Goal: Task Accomplishment & Management: Use online tool/utility

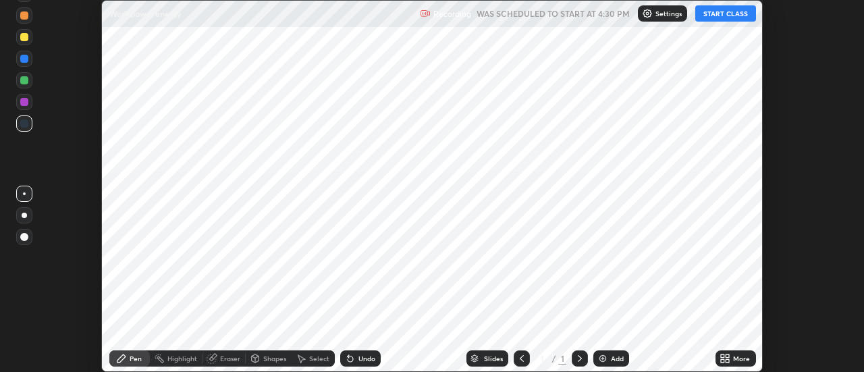
scroll to position [372, 863]
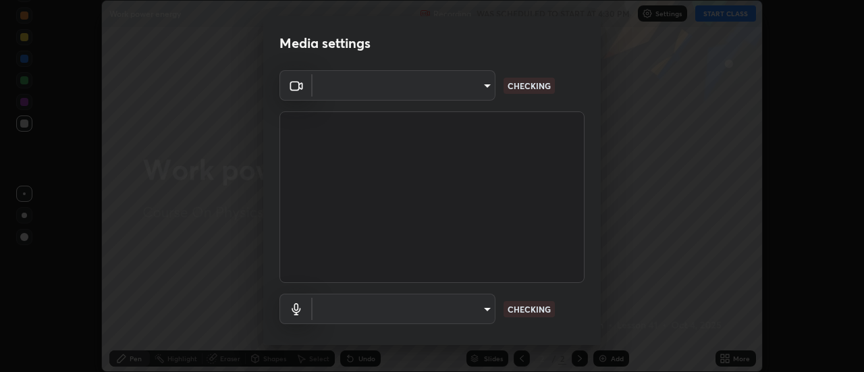
type input "4825068a70354f6bb8b87b711ec46b654dc523af82fc6d37acb8a926ccdce8f5"
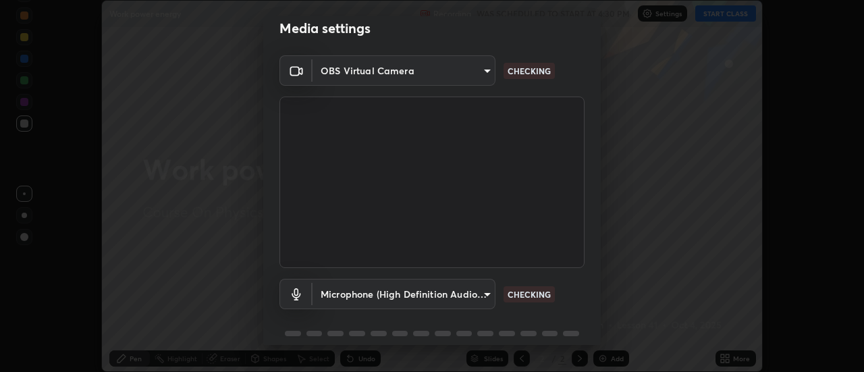
scroll to position [22, 0]
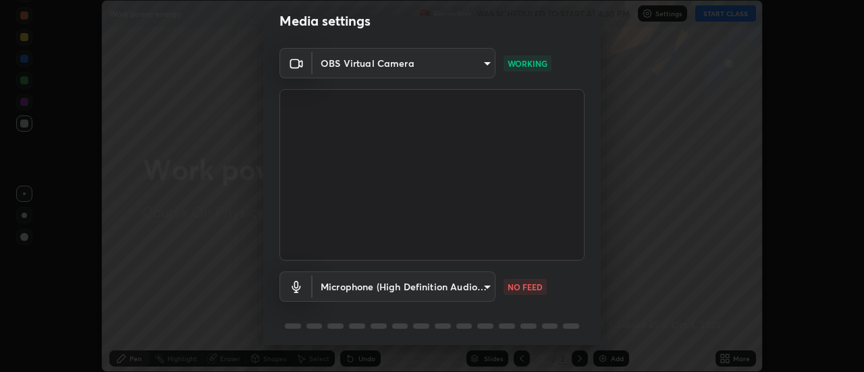
click at [460, 285] on body "Erase all Work power energy Recording WAS SCHEDULED TO START AT 4:30 PM Setting…" at bounding box center [432, 186] width 864 height 372
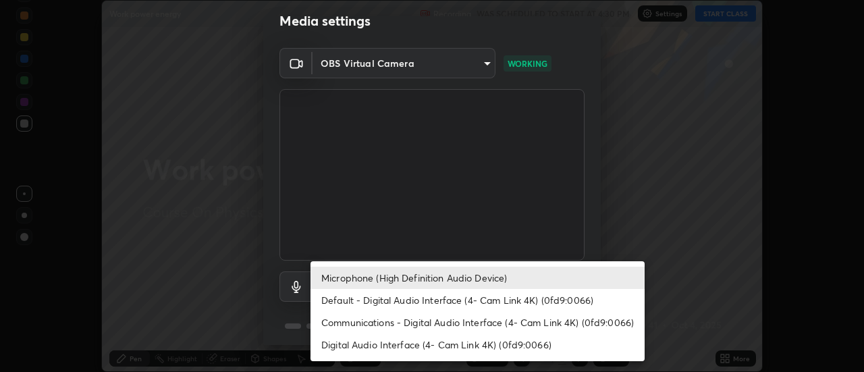
click at [428, 295] on li "Default - Digital Audio Interface (4- Cam Link 4K) (0fd9:0066)" at bounding box center [477, 300] width 334 height 22
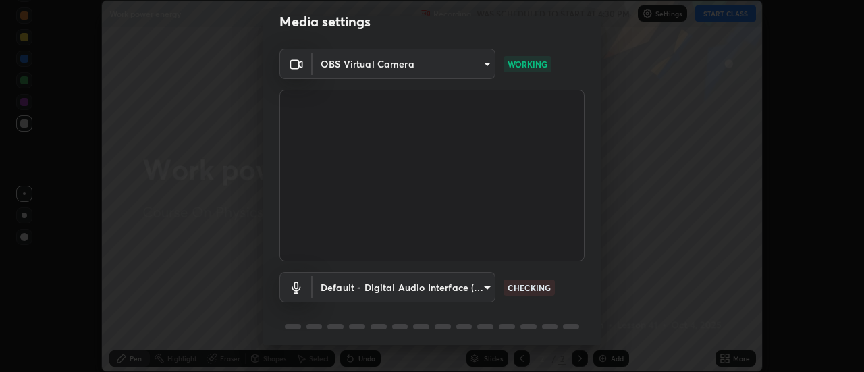
scroll to position [71, 0]
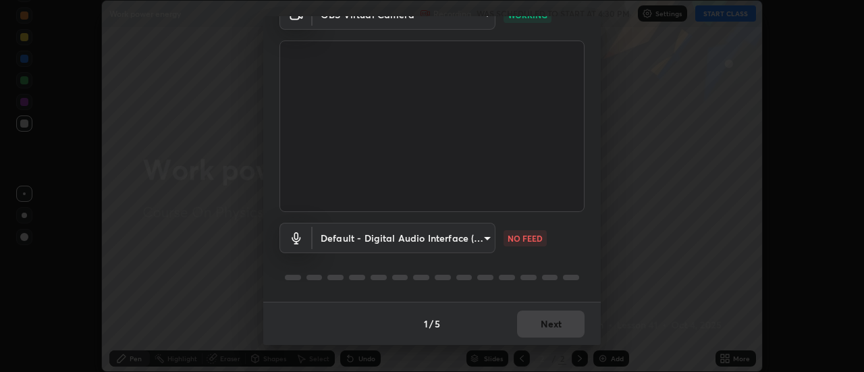
click at [468, 238] on body "Erase all Work power energy Recording WAS SCHEDULED TO START AT 4:30 PM Setting…" at bounding box center [432, 186] width 864 height 372
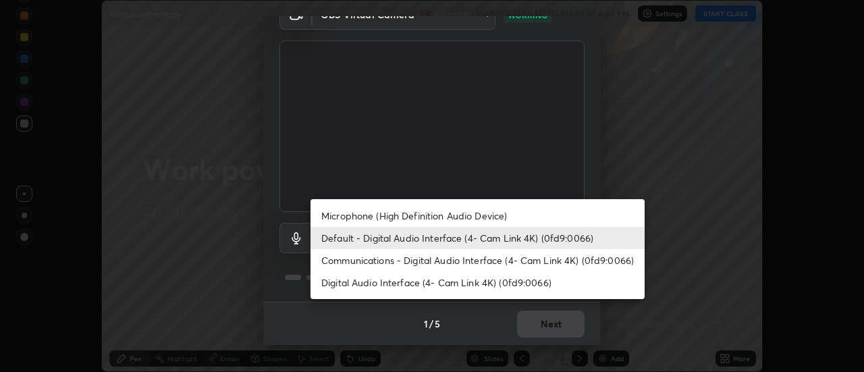
click at [445, 217] on li "Microphone (High Definition Audio Device)" at bounding box center [477, 215] width 334 height 22
type input "b65c06b14c7faa051d685f993ec14b3b84b1815ea69a0656019fd51a5eccf492"
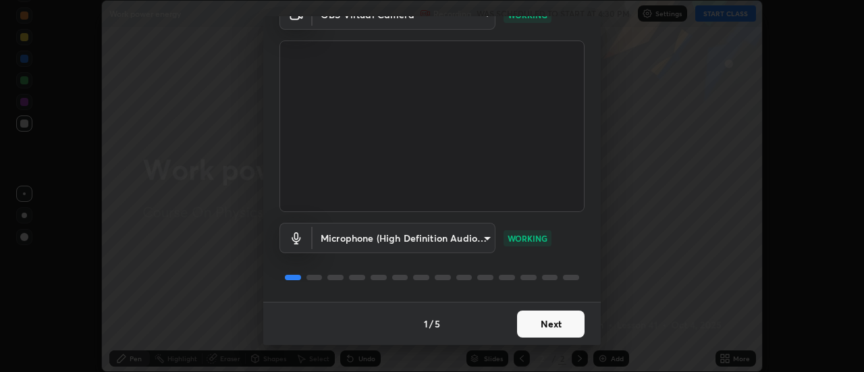
click at [553, 322] on button "Next" at bounding box center [550, 323] width 67 height 27
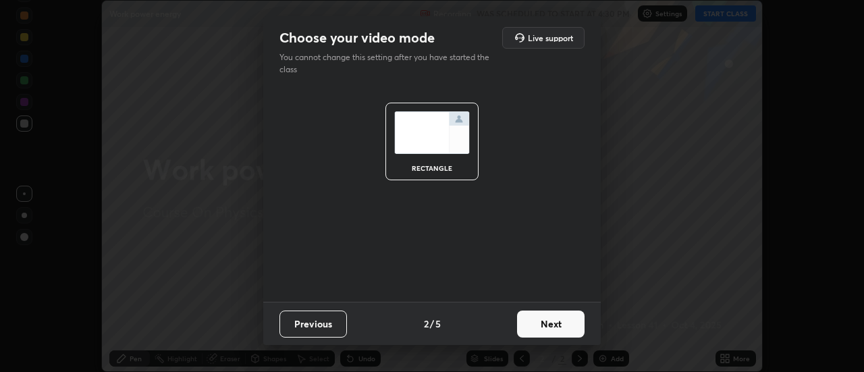
scroll to position [0, 0]
click at [557, 322] on button "Next" at bounding box center [550, 323] width 67 height 27
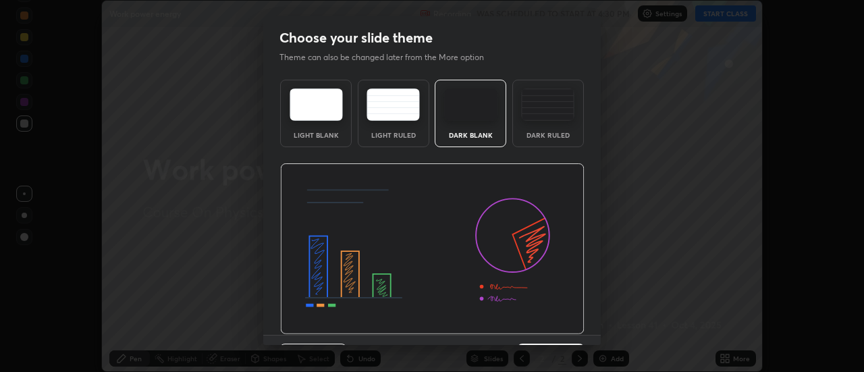
click at [561, 323] on img at bounding box center [432, 248] width 304 height 171
click at [565, 323] on img at bounding box center [432, 248] width 304 height 171
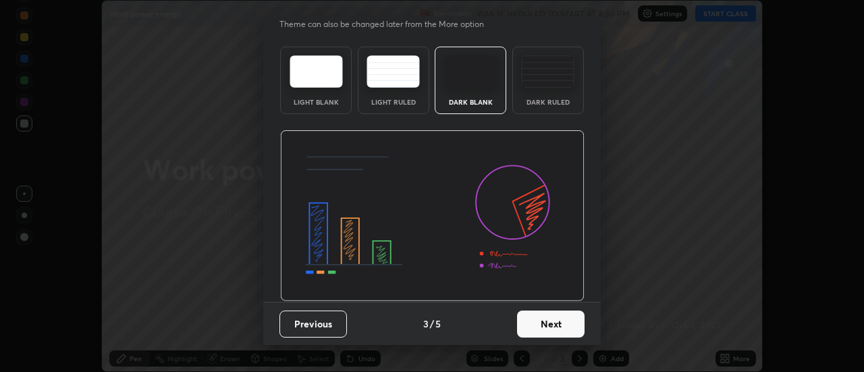
click at [549, 329] on button "Next" at bounding box center [550, 323] width 67 height 27
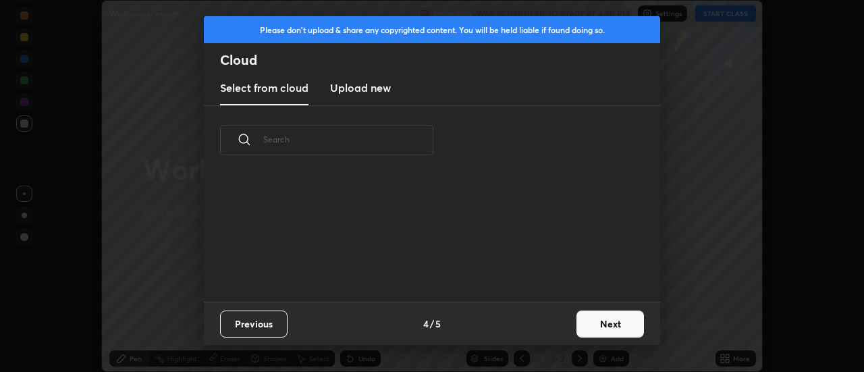
click at [554, 329] on div "Previous 4 / 5 Next" at bounding box center [432, 323] width 456 height 43
click at [596, 329] on button "Next" at bounding box center [609, 323] width 67 height 27
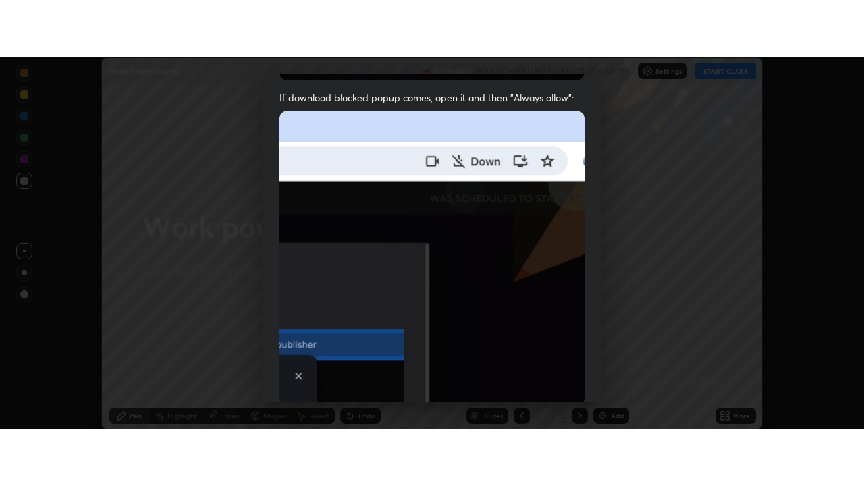
scroll to position [346, 0]
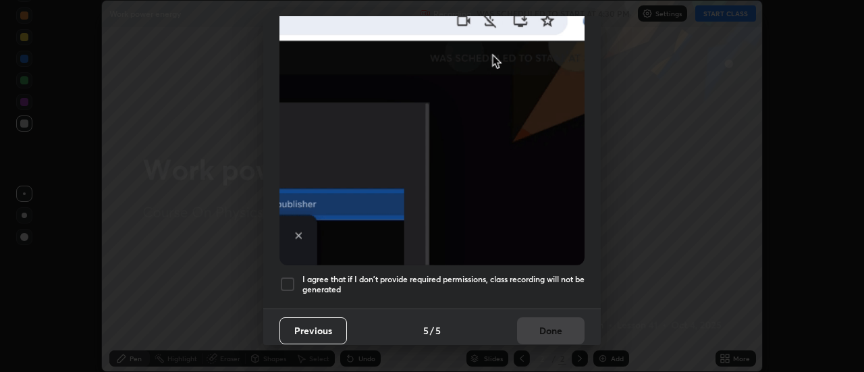
click at [488, 287] on h5 "I agree that if I don't provide required permissions, class recording will not …" at bounding box center [443, 284] width 282 height 21
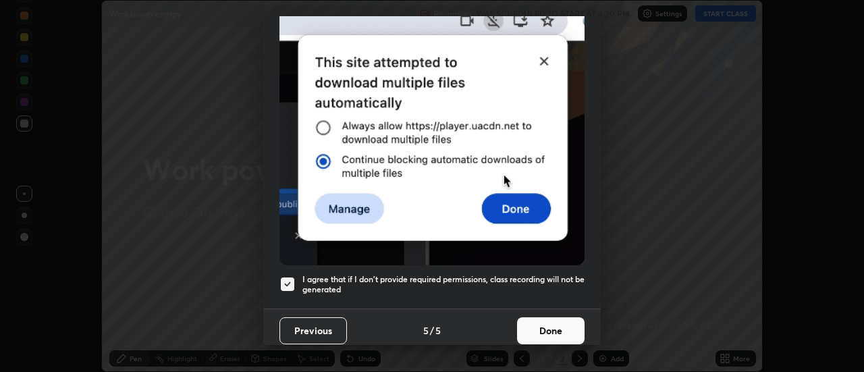
click at [538, 318] on button "Done" at bounding box center [550, 330] width 67 height 27
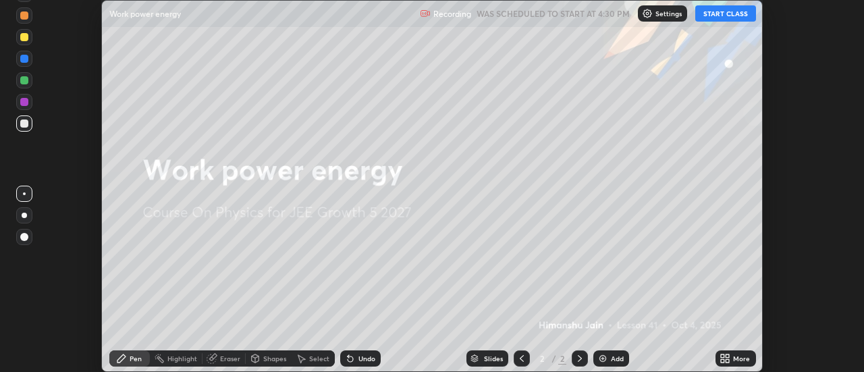
click at [719, 12] on button "START CLASS" at bounding box center [725, 13] width 61 height 16
click at [727, 360] on icon at bounding box center [727, 360] width 3 height 3
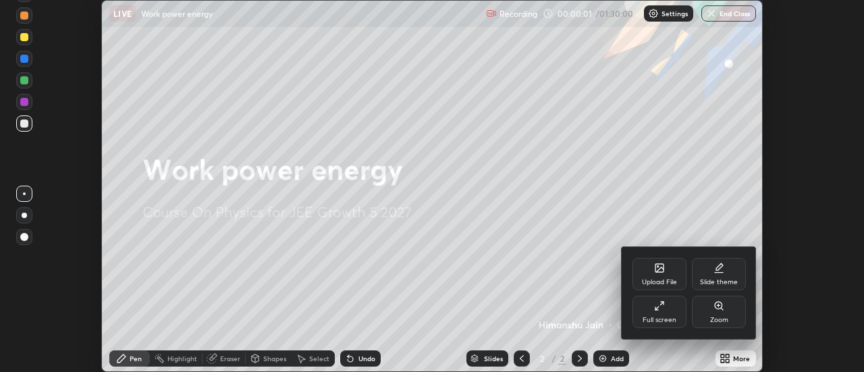
click at [666, 314] on div "Full screen" at bounding box center [659, 312] width 54 height 32
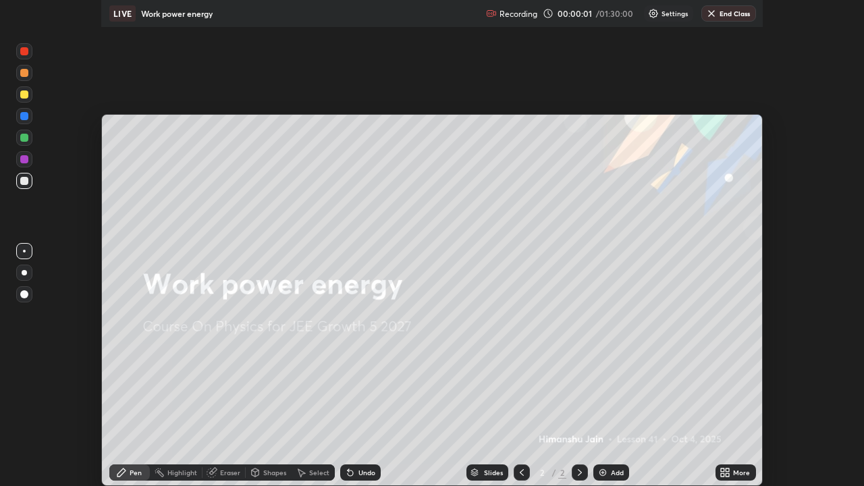
scroll to position [486, 864]
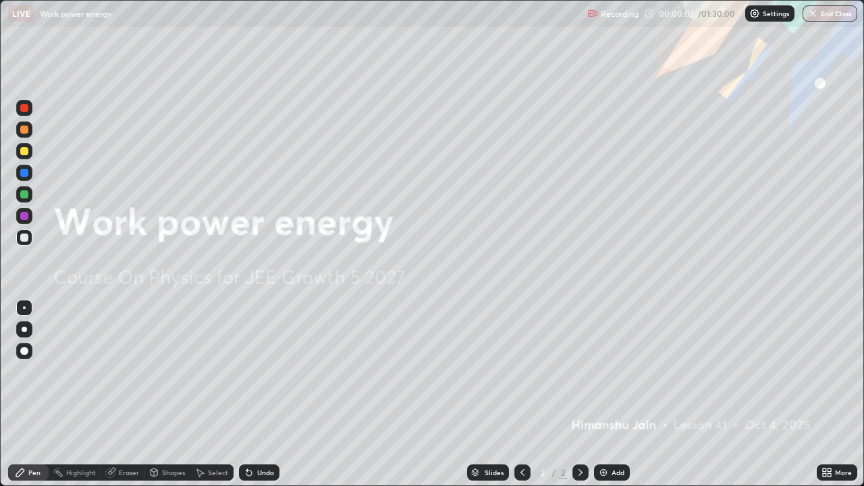
click at [617, 371] on div "Add" at bounding box center [612, 472] width 36 height 16
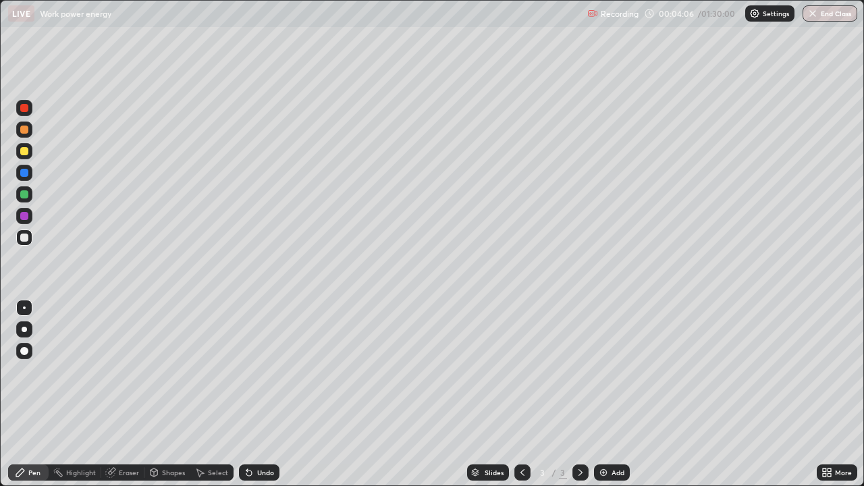
click at [24, 150] on div at bounding box center [24, 151] width 8 height 8
click at [611, 371] on div "Add" at bounding box center [617, 472] width 13 height 7
click at [615, 371] on div "Add" at bounding box center [617, 472] width 13 height 7
click at [24, 217] on div at bounding box center [24, 216] width 8 height 8
click at [524, 371] on div at bounding box center [522, 472] width 16 height 27
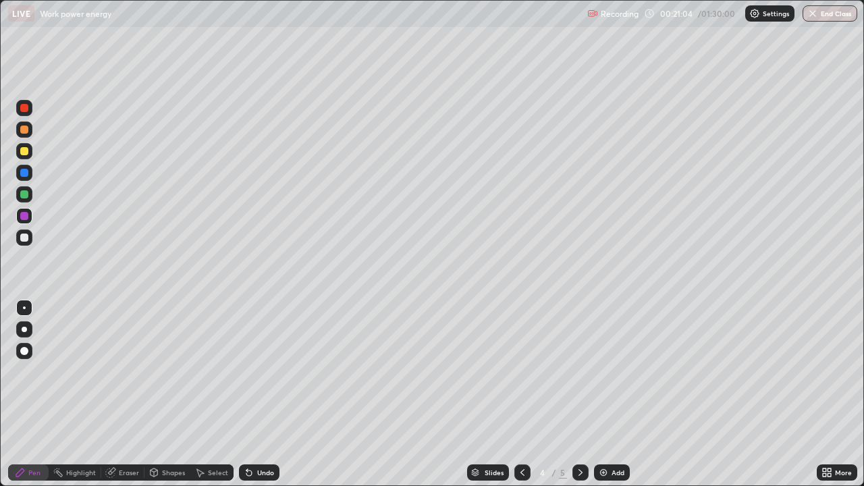
click at [572, 371] on div at bounding box center [580, 472] width 16 height 16
click at [26, 236] on div at bounding box center [24, 237] width 8 height 8
click at [604, 371] on img at bounding box center [603, 472] width 11 height 11
click at [522, 371] on icon at bounding box center [522, 472] width 11 height 11
click at [579, 371] on icon at bounding box center [580, 472] width 11 height 11
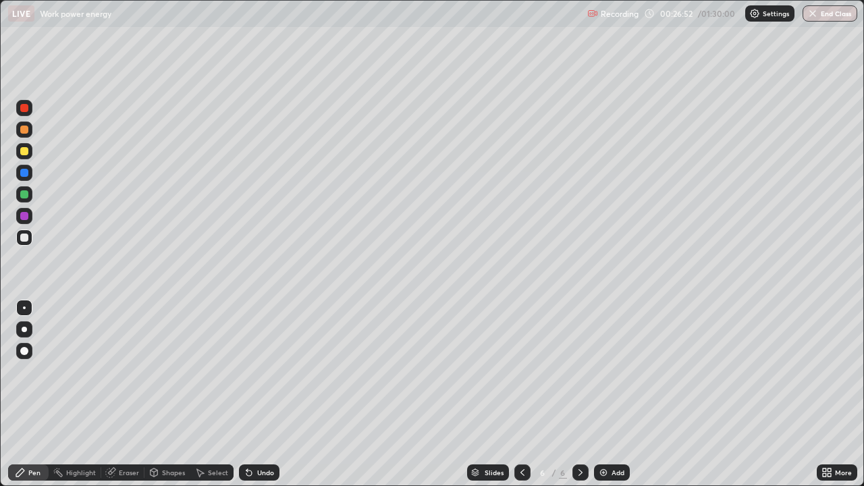
click at [521, 371] on icon at bounding box center [522, 472] width 11 height 11
click at [579, 371] on icon at bounding box center [580, 472] width 11 height 11
click at [577, 371] on icon at bounding box center [580, 472] width 11 height 11
click at [579, 371] on icon at bounding box center [580, 472] width 11 height 11
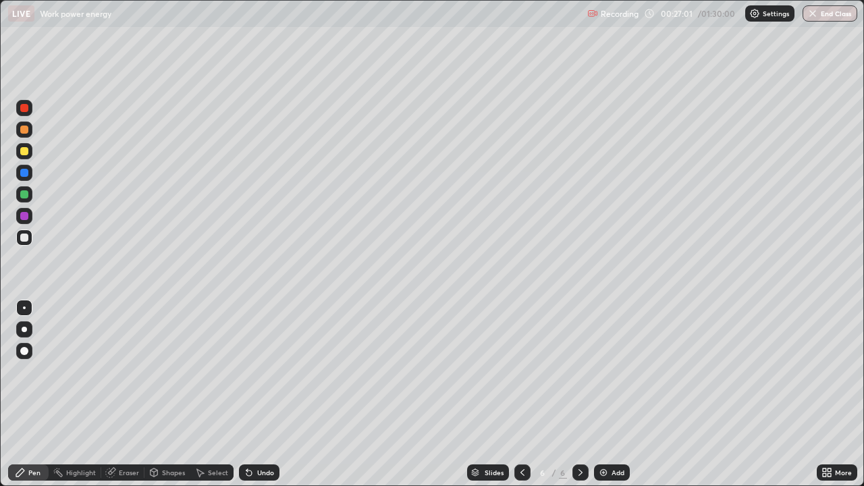
click at [521, 371] on icon at bounding box center [522, 472] width 11 height 11
click at [577, 371] on div at bounding box center [580, 472] width 16 height 16
click at [522, 371] on icon at bounding box center [522, 472] width 11 height 11
click at [578, 371] on icon at bounding box center [580, 472] width 11 height 11
click at [526, 371] on div at bounding box center [522, 472] width 16 height 16
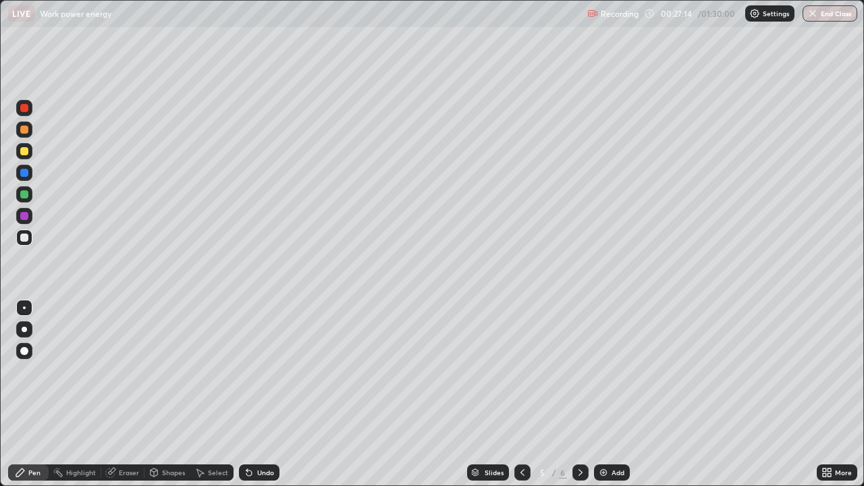
click at [579, 371] on icon at bounding box center [580, 472] width 11 height 11
click at [262, 371] on div "Undo" at bounding box center [265, 472] width 17 height 7
click at [264, 371] on div "Undo" at bounding box center [259, 472] width 40 height 16
click at [272, 371] on div "Undo" at bounding box center [256, 472] width 46 height 27
click at [275, 371] on div "Undo" at bounding box center [256, 472] width 46 height 27
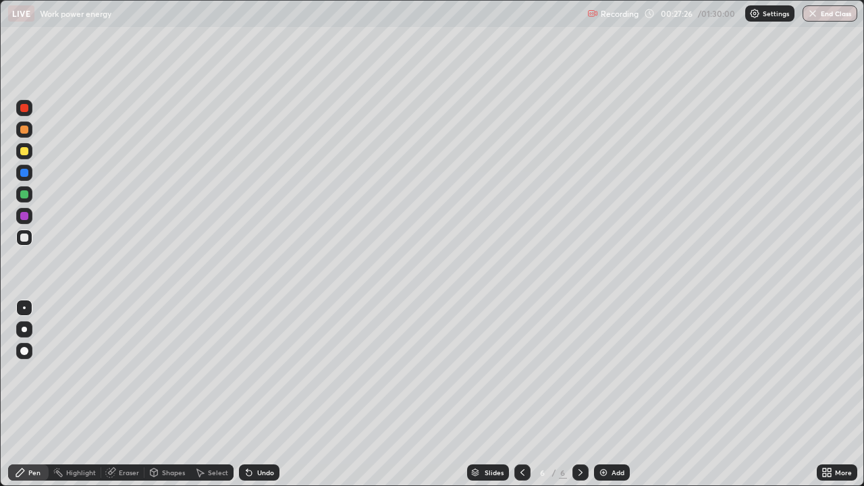
click at [275, 371] on div "Undo" at bounding box center [256, 472] width 46 height 27
click at [274, 371] on div "Undo" at bounding box center [256, 472] width 46 height 27
click at [265, 371] on div "Undo" at bounding box center [265, 472] width 17 height 7
click at [267, 371] on div "Undo" at bounding box center [265, 472] width 17 height 7
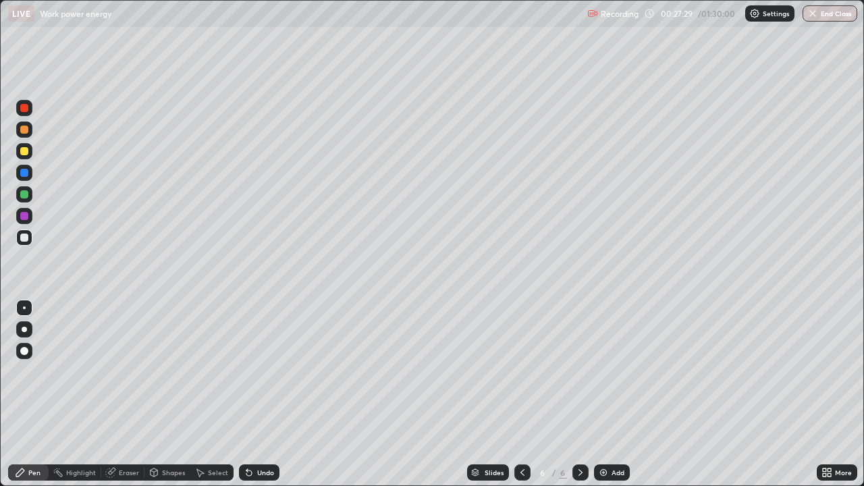
click at [266, 371] on div "Undo" at bounding box center [259, 472] width 40 height 16
click at [23, 151] on div at bounding box center [24, 151] width 8 height 8
click at [270, 371] on div "Undo" at bounding box center [265, 472] width 17 height 7
click at [621, 371] on div "Add" at bounding box center [617, 472] width 13 height 7
click at [29, 196] on div at bounding box center [24, 194] width 16 height 16
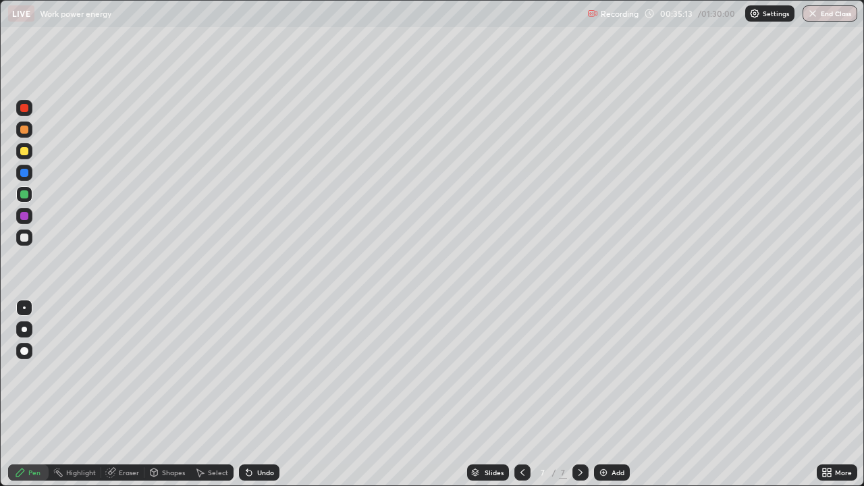
click at [617, 371] on div "Add" at bounding box center [617, 472] width 13 height 7
click at [34, 241] on div at bounding box center [24, 238] width 22 height 22
click at [619, 371] on div "Add" at bounding box center [617, 472] width 13 height 7
click at [170, 371] on div "Shapes" at bounding box center [173, 472] width 23 height 7
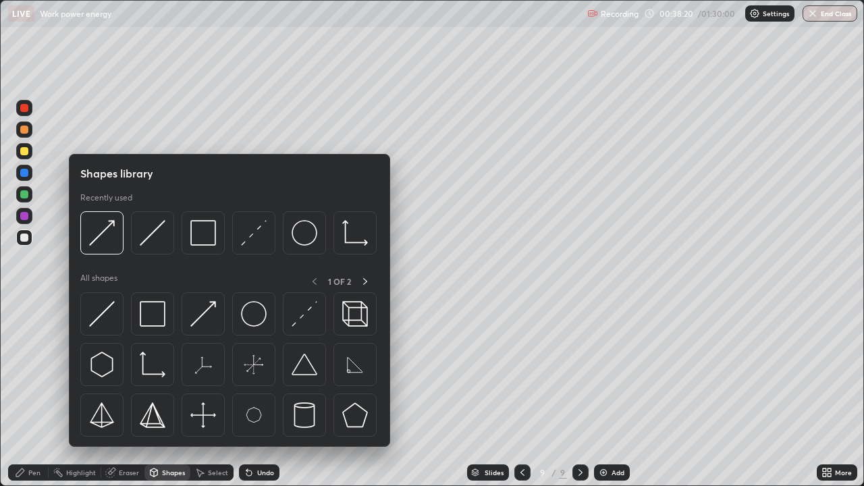
click at [111, 313] on img at bounding box center [102, 314] width 26 height 26
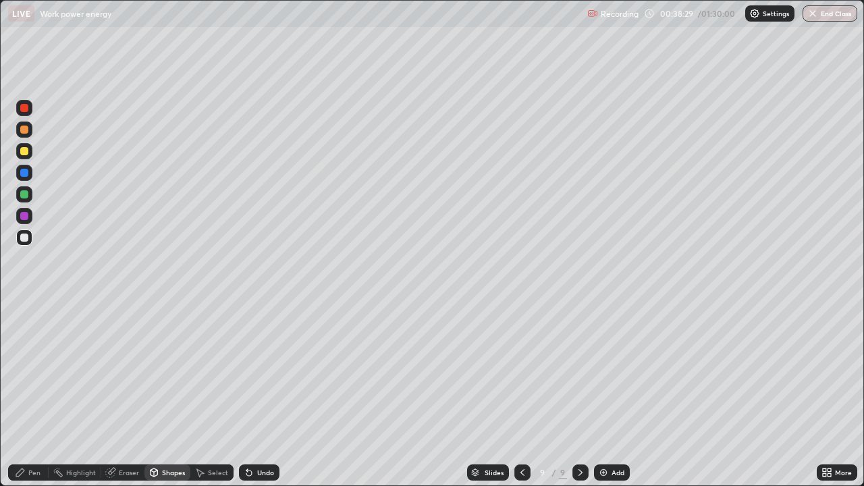
click at [171, 371] on div "Shapes" at bounding box center [173, 472] width 23 height 7
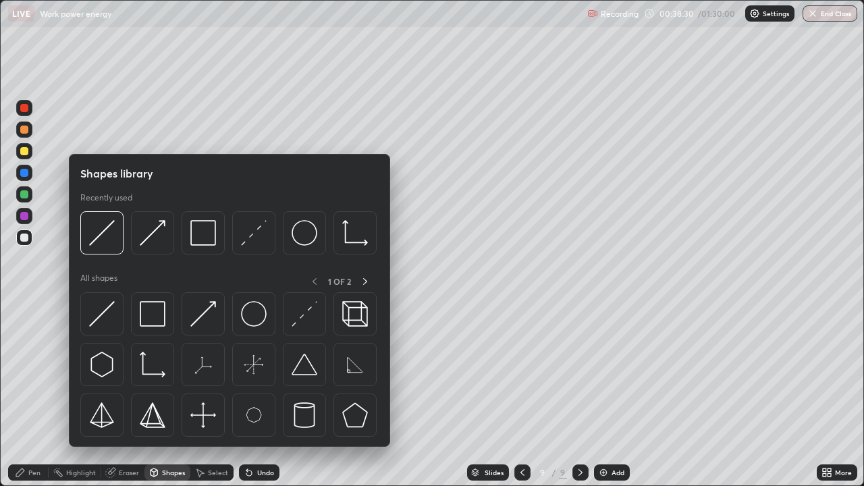
click at [110, 320] on img at bounding box center [102, 314] width 26 height 26
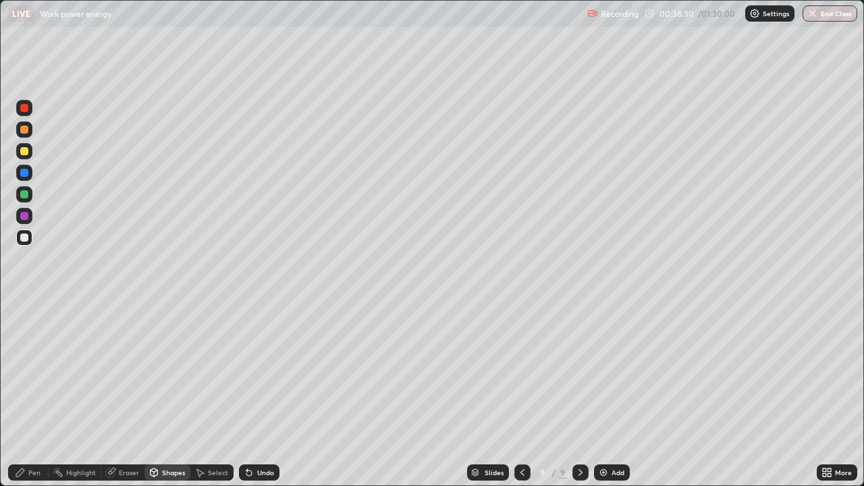
click at [29, 193] on div at bounding box center [24, 194] width 16 height 16
click at [171, 371] on div "Shapes" at bounding box center [173, 472] width 23 height 7
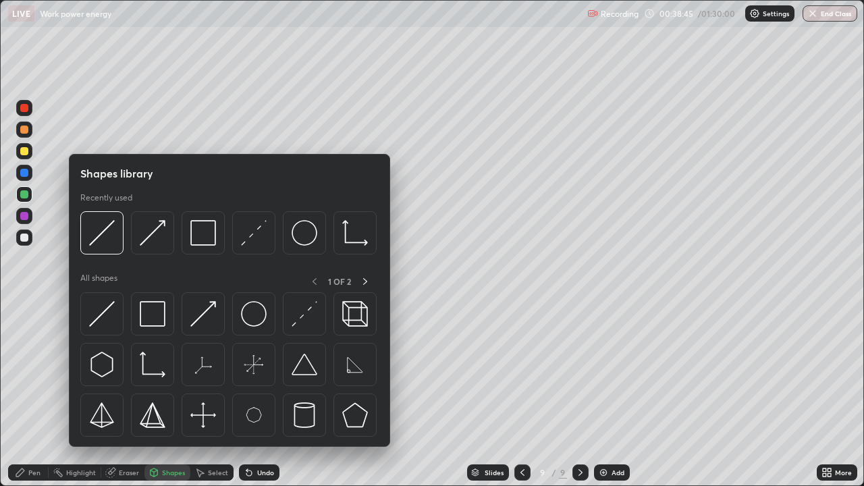
click at [217, 314] on div at bounding box center [202, 313] width 43 height 43
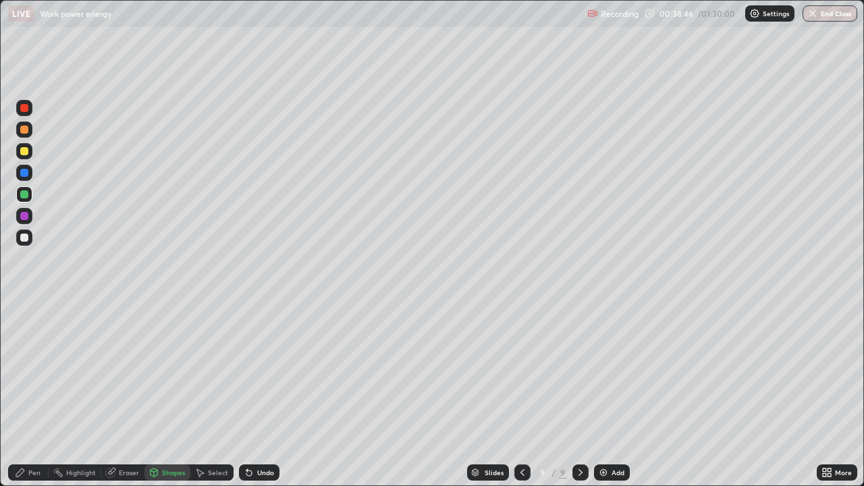
click at [30, 217] on div at bounding box center [24, 216] width 16 height 16
click at [30, 371] on div "Pen" at bounding box center [34, 472] width 12 height 7
click at [171, 371] on div "Shapes" at bounding box center [173, 472] width 23 height 7
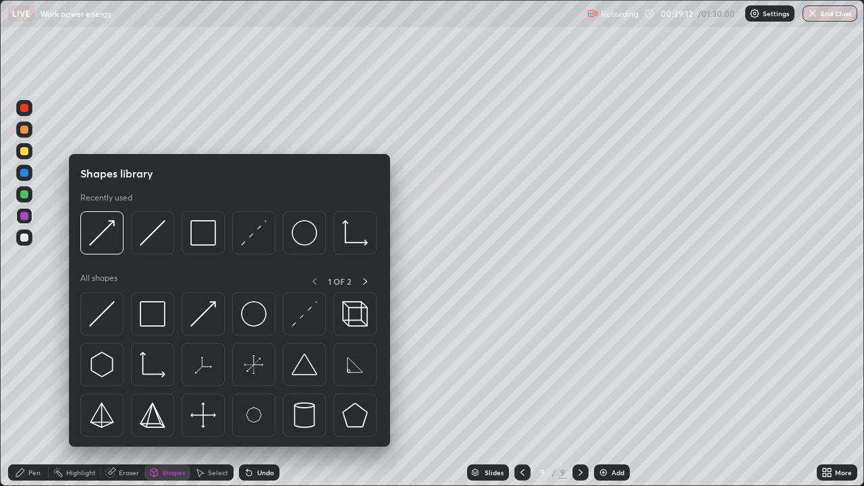
click at [248, 241] on img at bounding box center [254, 233] width 26 height 26
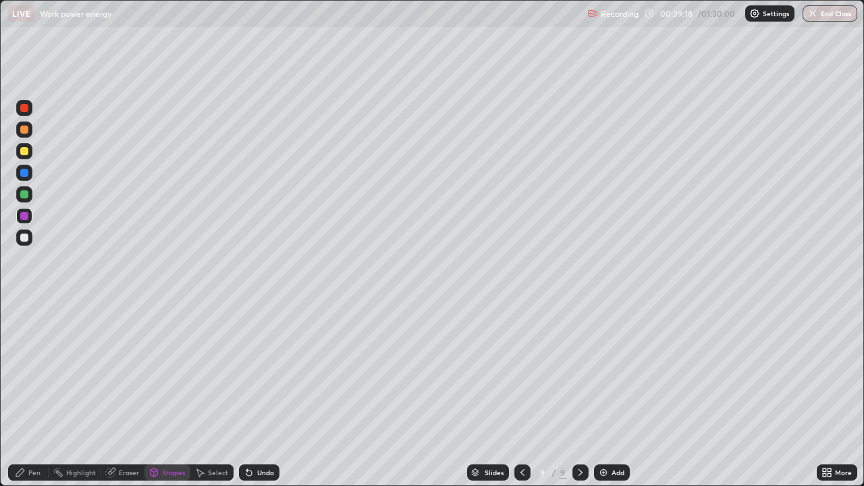
click at [34, 371] on div "Pen" at bounding box center [34, 472] width 12 height 7
click at [27, 151] on div at bounding box center [24, 151] width 8 height 8
click at [693, 371] on div "Slides 9 / 9 Add" at bounding box center [547, 472] width 537 height 27
click at [171, 371] on div "Shapes" at bounding box center [173, 472] width 23 height 7
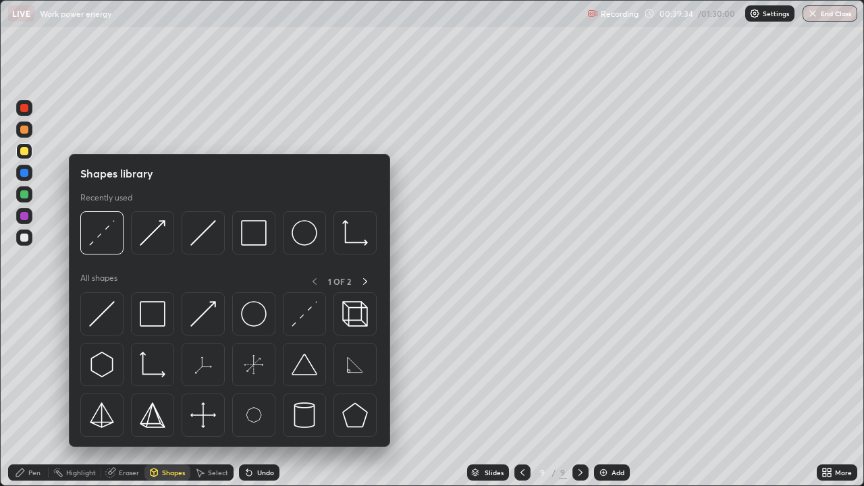
click at [123, 248] on div at bounding box center [101, 232] width 43 height 43
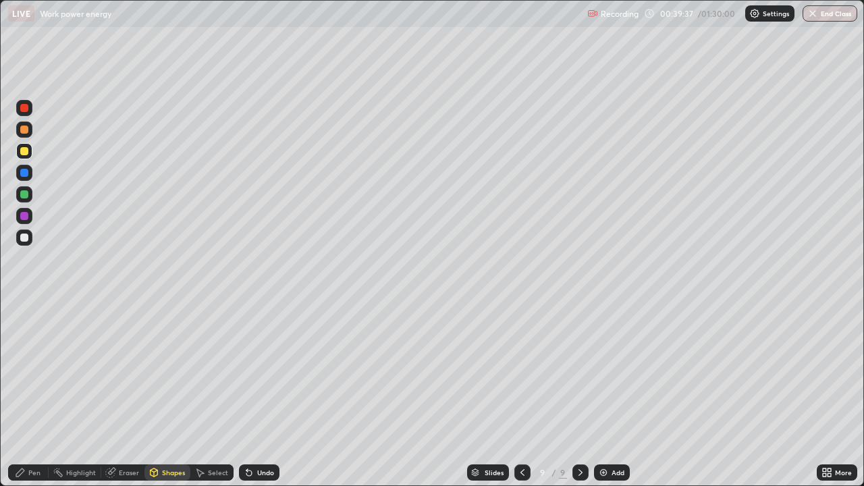
click at [30, 371] on div "Pen" at bounding box center [34, 472] width 12 height 7
click at [178, 371] on div "Shapes" at bounding box center [173, 472] width 23 height 7
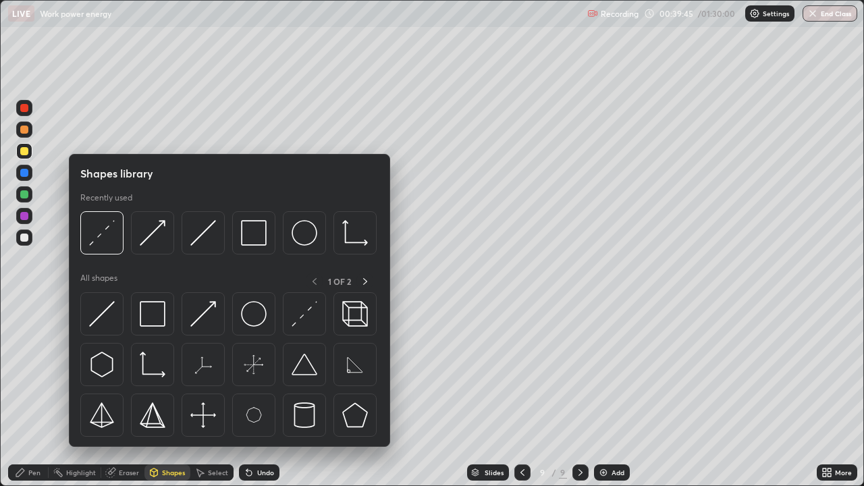
click at [222, 310] on div at bounding box center [202, 313] width 43 height 43
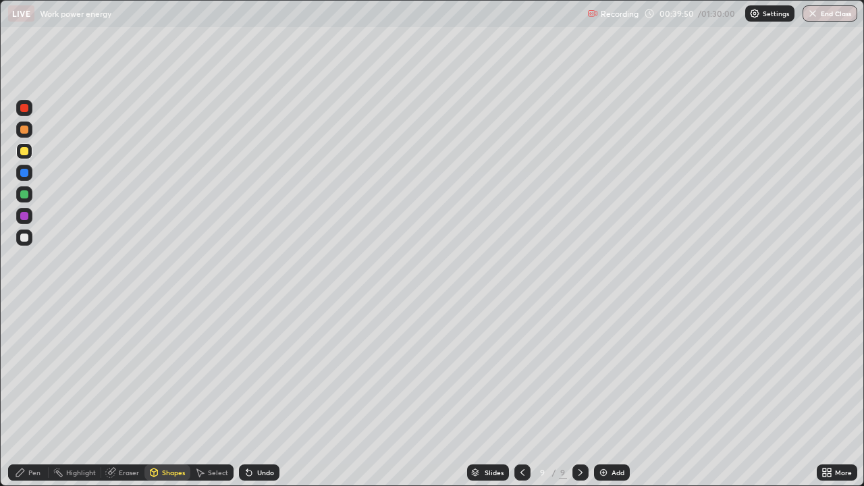
click at [30, 371] on div "Pen" at bounding box center [34, 472] width 12 height 7
click at [177, 371] on div "Shapes" at bounding box center [167, 472] width 46 height 27
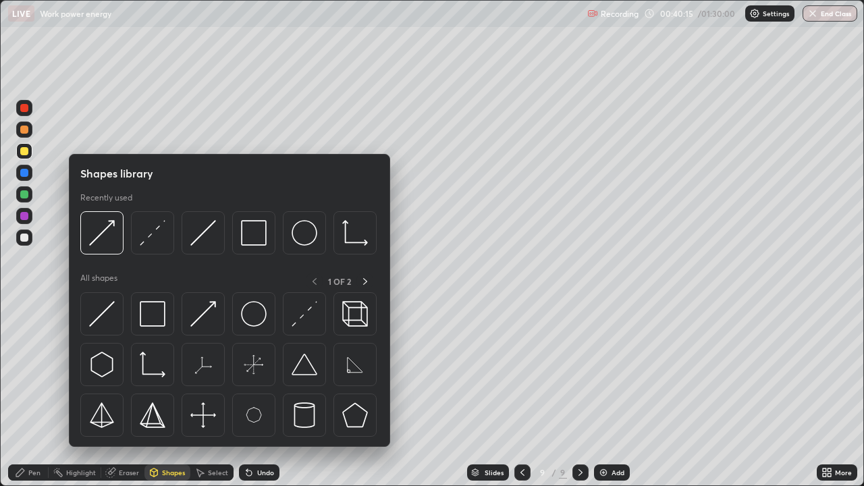
click at [310, 316] on img at bounding box center [304, 314] width 26 height 26
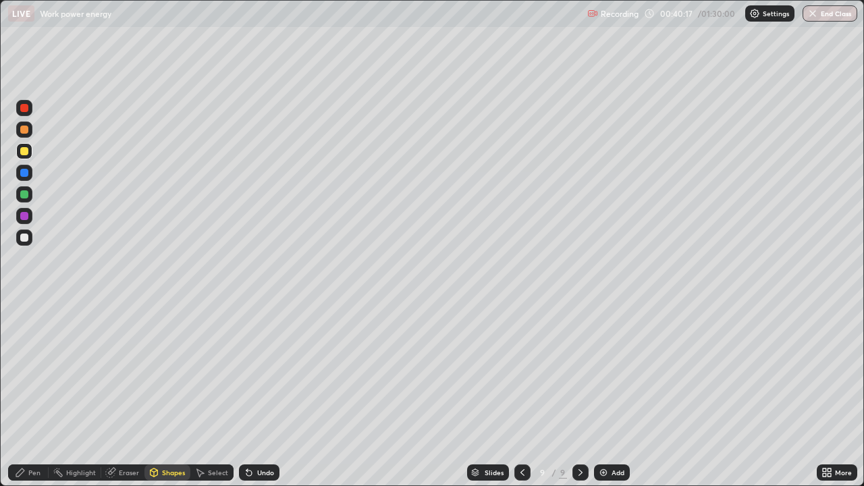
click at [188, 371] on div "Shapes" at bounding box center [167, 472] width 46 height 16
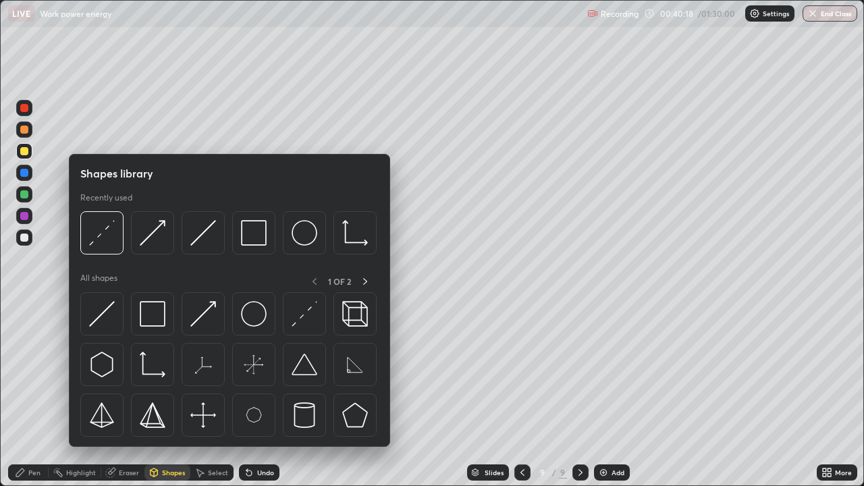
click at [112, 320] on img at bounding box center [102, 314] width 26 height 26
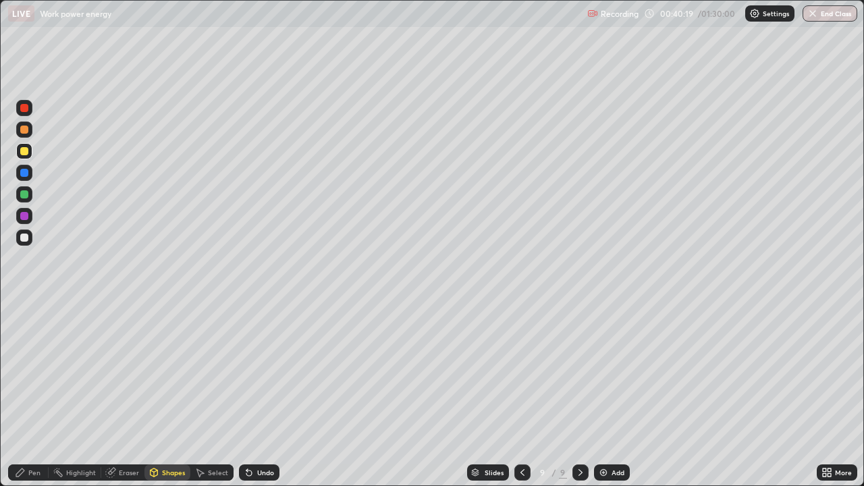
click at [30, 195] on div at bounding box center [24, 194] width 16 height 16
click at [32, 371] on div "Pen" at bounding box center [34, 472] width 12 height 7
click at [609, 371] on div "Add" at bounding box center [612, 472] width 36 height 16
click at [179, 371] on div "Shapes" at bounding box center [173, 472] width 23 height 7
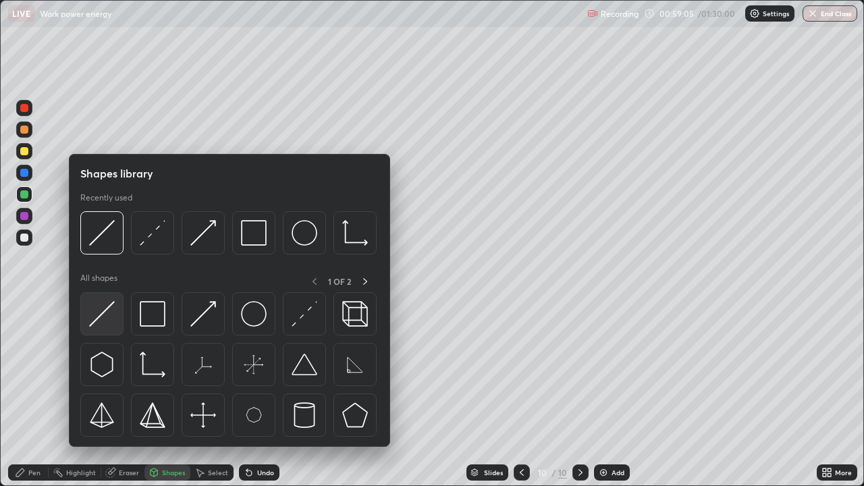
click at [103, 316] on img at bounding box center [102, 314] width 26 height 26
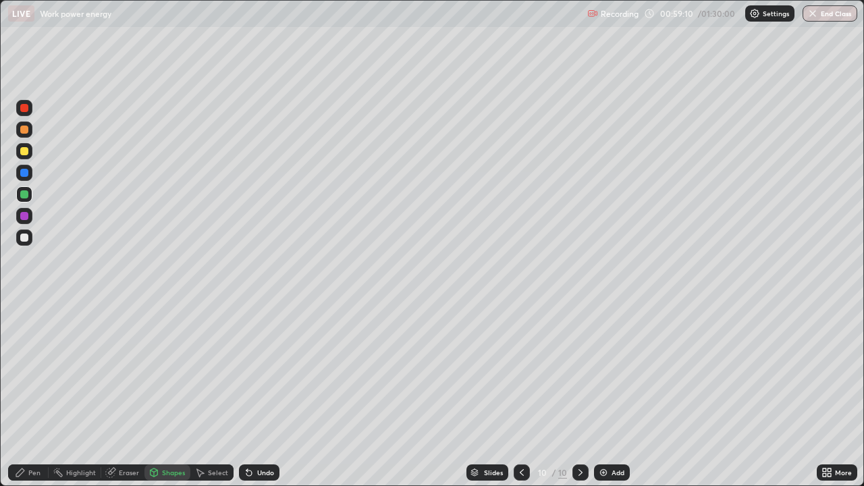
click at [159, 371] on div "Shapes" at bounding box center [167, 472] width 46 height 16
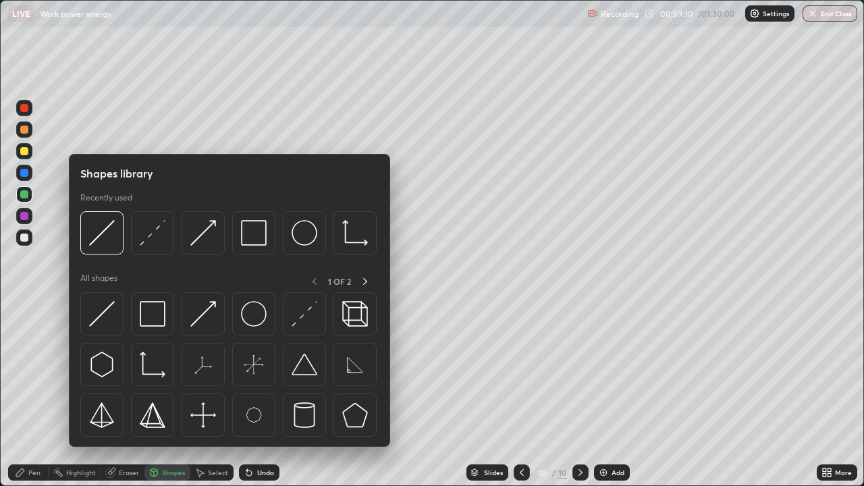
click at [102, 322] on img at bounding box center [102, 314] width 26 height 26
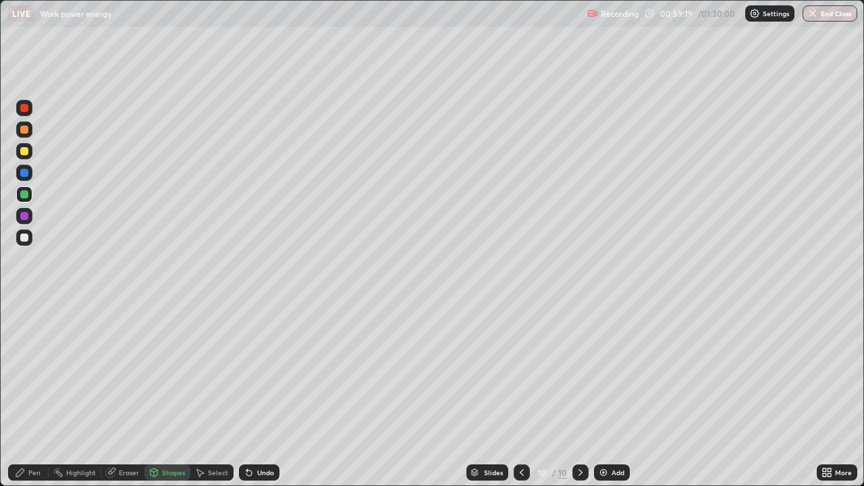
click at [31, 234] on div at bounding box center [24, 237] width 16 height 16
click at [259, 371] on div "Undo" at bounding box center [256, 472] width 46 height 27
click at [34, 371] on div "Pen" at bounding box center [34, 472] width 12 height 7
click at [165, 371] on div "Shapes" at bounding box center [173, 472] width 23 height 7
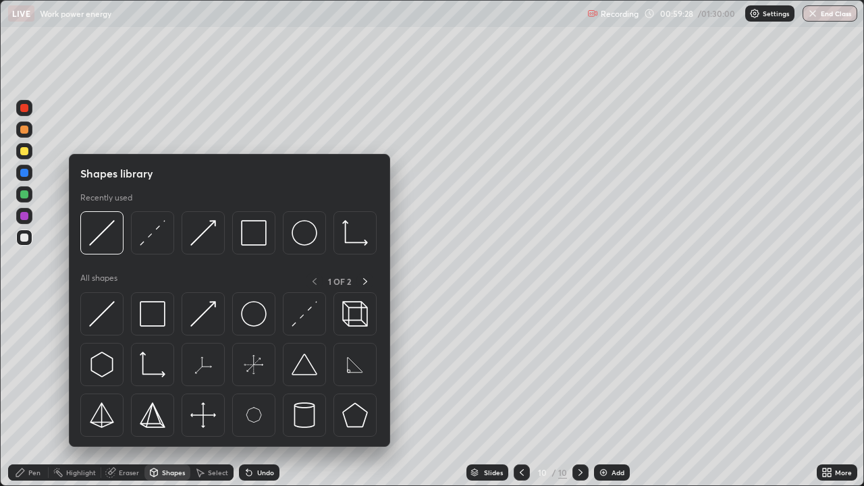
click at [152, 242] on img at bounding box center [153, 233] width 26 height 26
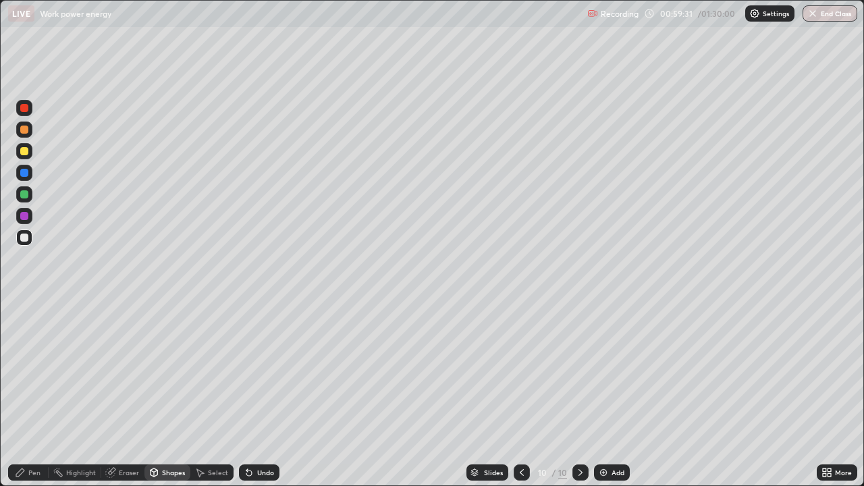
click at [22, 371] on icon at bounding box center [20, 472] width 8 height 8
click at [36, 152] on div "Erase all" at bounding box center [24, 243] width 32 height 432
click at [263, 371] on div "Undo" at bounding box center [259, 472] width 40 height 16
click at [261, 371] on div "Undo" at bounding box center [259, 472] width 40 height 16
click at [28, 148] on div at bounding box center [24, 151] width 16 height 16
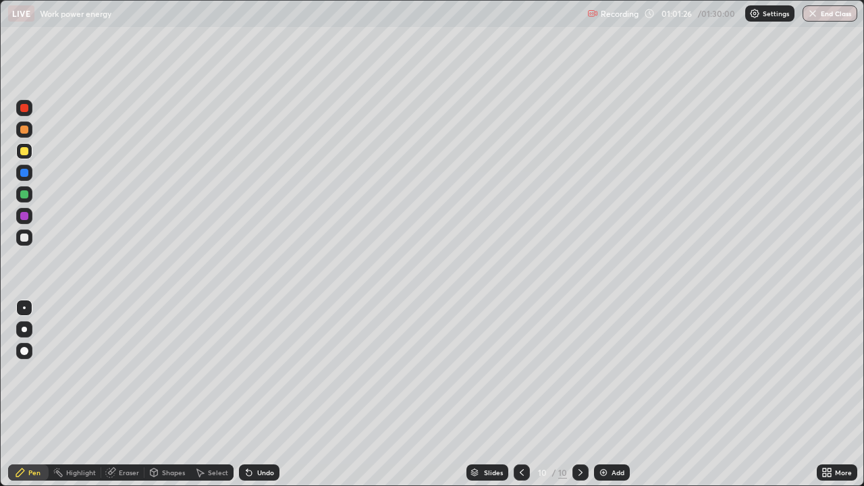
click at [28, 129] on div at bounding box center [24, 129] width 8 height 8
click at [170, 371] on div "Shapes" at bounding box center [173, 472] width 23 height 7
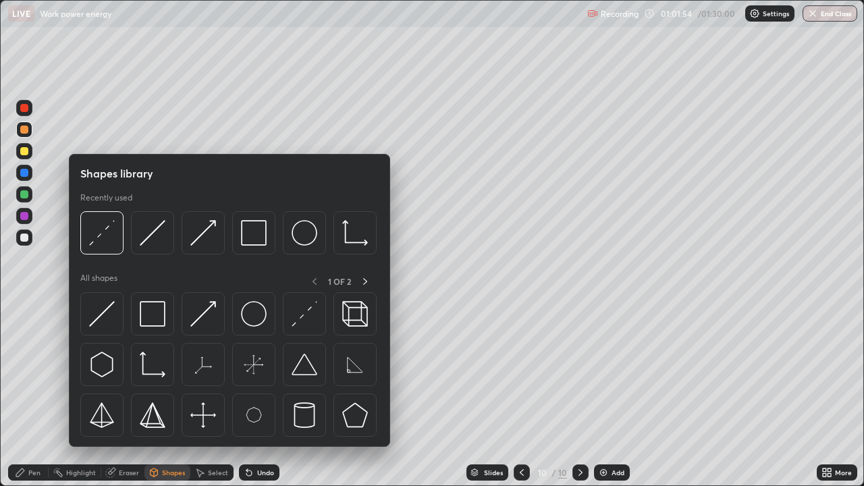
click at [119, 241] on div at bounding box center [101, 232] width 43 height 43
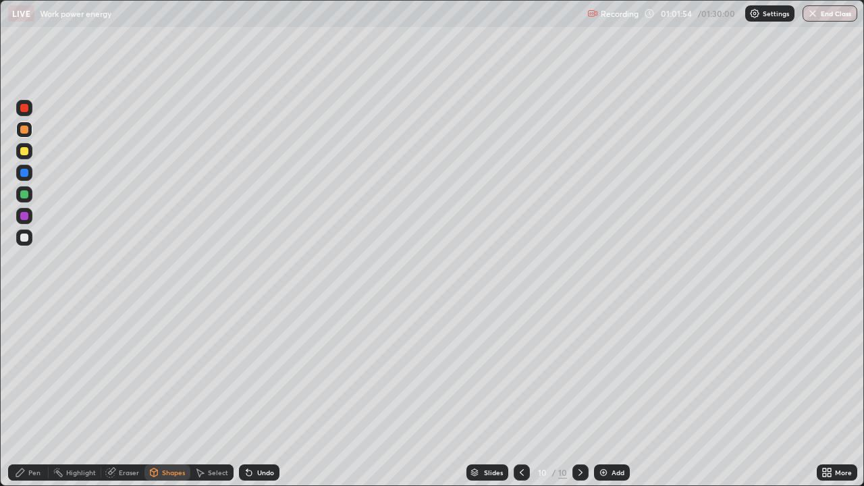
click at [23, 174] on div at bounding box center [24, 173] width 8 height 8
click at [34, 371] on div "Pen" at bounding box center [34, 472] width 12 height 7
click at [610, 371] on div "Add" at bounding box center [612, 472] width 36 height 16
click at [27, 238] on div at bounding box center [24, 237] width 8 height 8
click at [23, 153] on div at bounding box center [24, 151] width 8 height 8
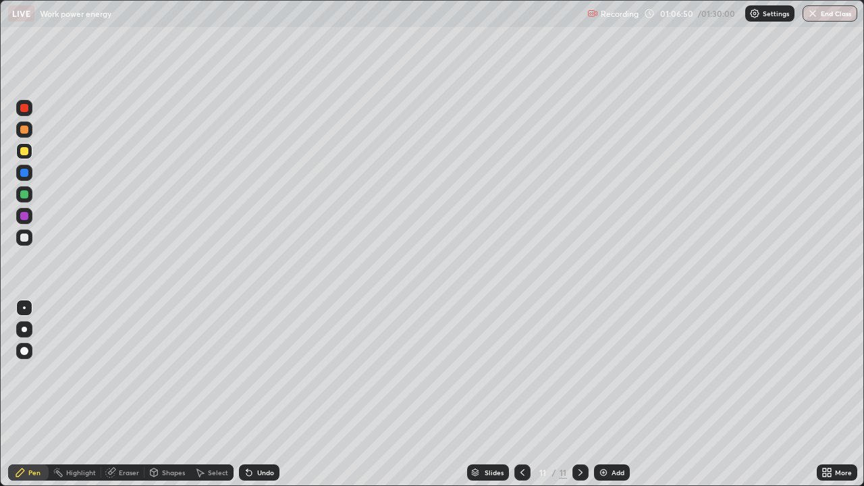
click at [581, 371] on div at bounding box center [580, 472] width 16 height 16
click at [641, 371] on div "Slides 11 / 11 Add" at bounding box center [547, 472] width 537 height 27
click at [28, 219] on div at bounding box center [24, 216] width 16 height 16
click at [624, 371] on div "Add" at bounding box center [612, 472] width 36 height 16
click at [520, 371] on icon at bounding box center [522, 472] width 4 height 7
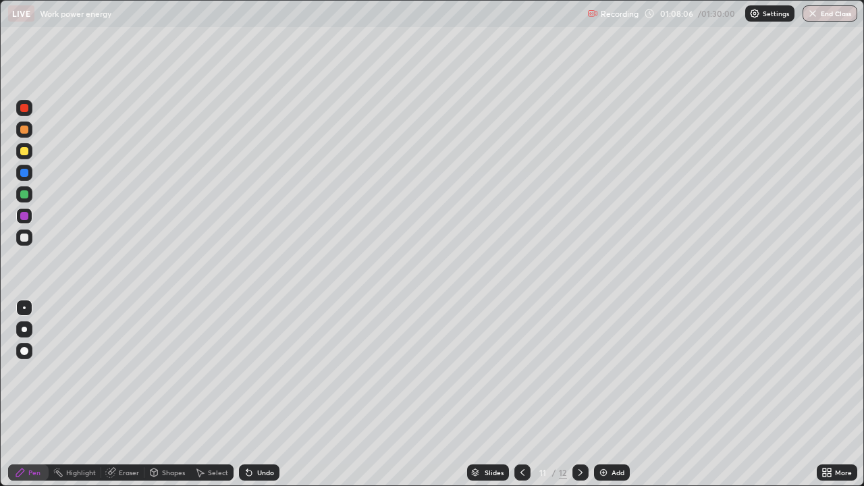
click at [453, 371] on div "Slides 11 / 12 Add" at bounding box center [547, 472] width 537 height 27
click at [575, 371] on icon at bounding box center [580, 472] width 11 height 11
click at [29, 239] on div at bounding box center [24, 237] width 16 height 16
click at [276, 371] on div "Undo" at bounding box center [259, 472] width 40 height 16
click at [617, 371] on div "Add" at bounding box center [617, 472] width 13 height 7
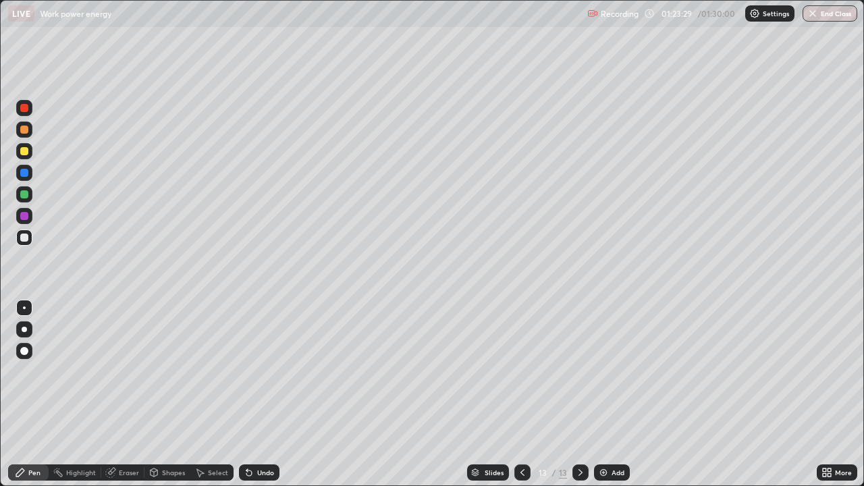
click at [822, 12] on button "End Class" at bounding box center [829, 13] width 55 height 16
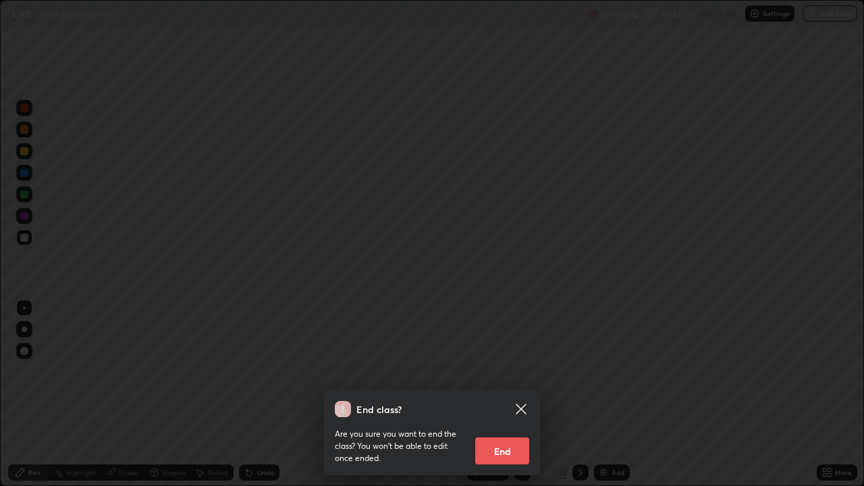
click at [499, 371] on button "End" at bounding box center [502, 450] width 54 height 27
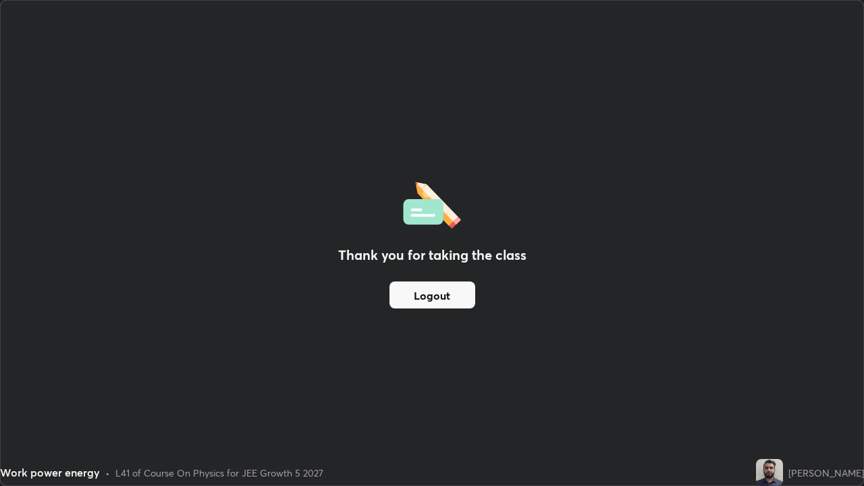
click at [447, 298] on button "Logout" at bounding box center [432, 294] width 86 height 27
